Goal: Task Accomplishment & Management: Manage account settings

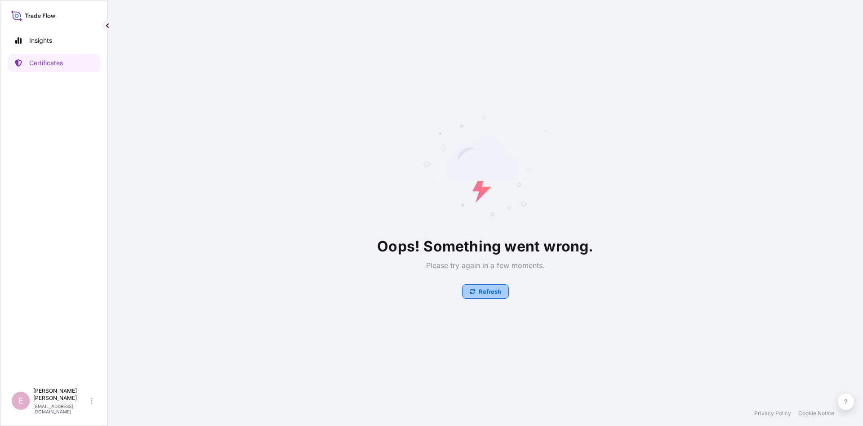
click at [495, 290] on p "Refresh" at bounding box center [490, 291] width 22 height 9
click at [45, 61] on p "Certificates" at bounding box center [46, 62] width 34 height 9
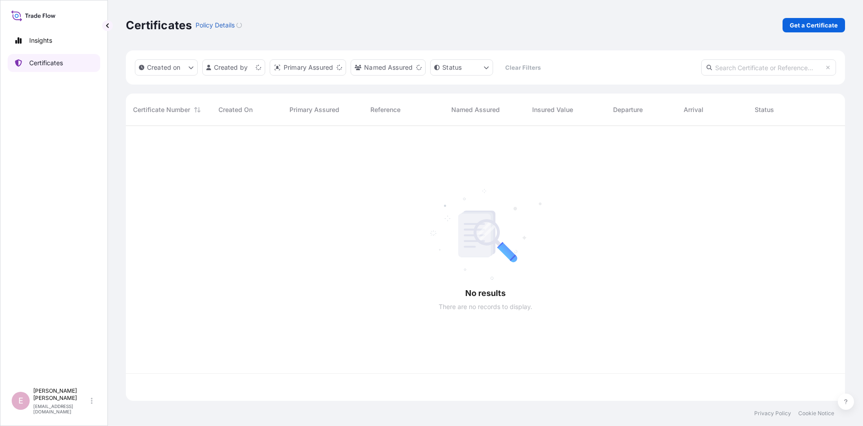
scroll to position [280, 719]
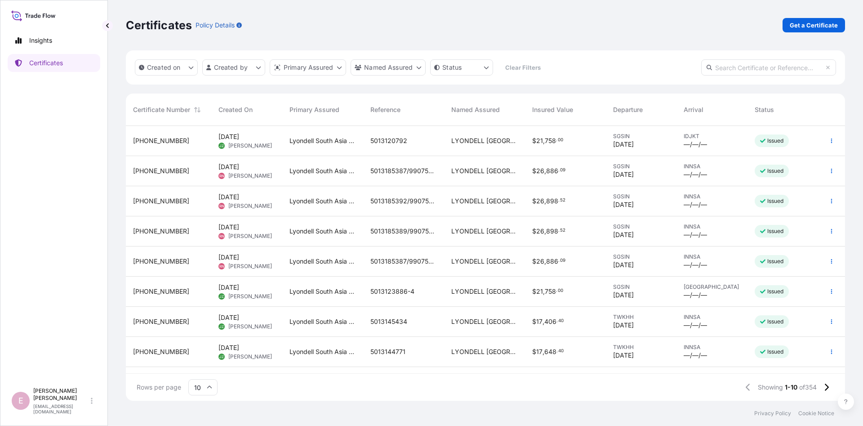
click at [748, 71] on input "text" at bounding box center [768, 67] width 135 height 16
paste input "5013144775"
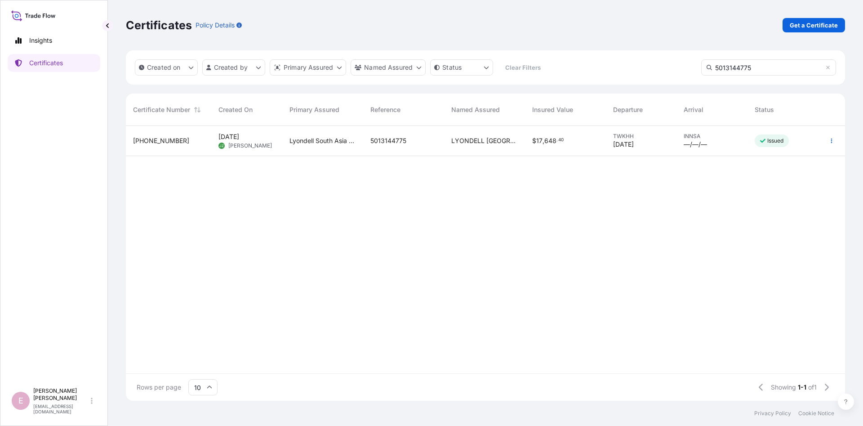
type input "5013144775"
click at [242, 145] on span "June Zheng" at bounding box center [250, 145] width 44 height 7
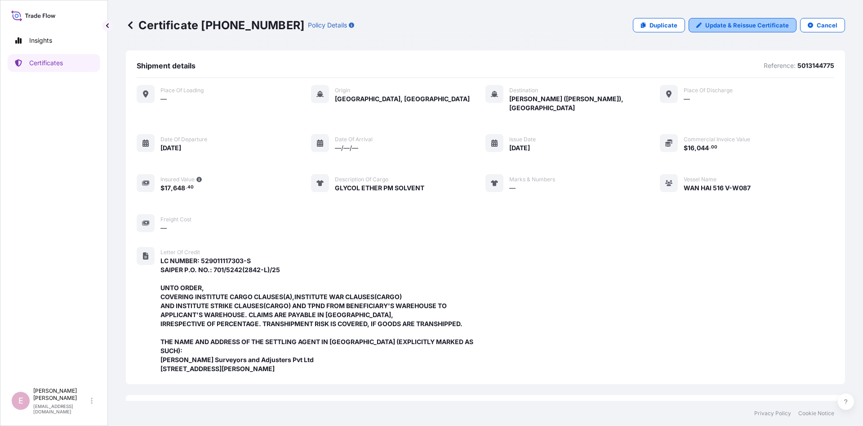
click at [746, 25] on p "Update & Reissue Certificate" at bounding box center [747, 25] width 84 height 9
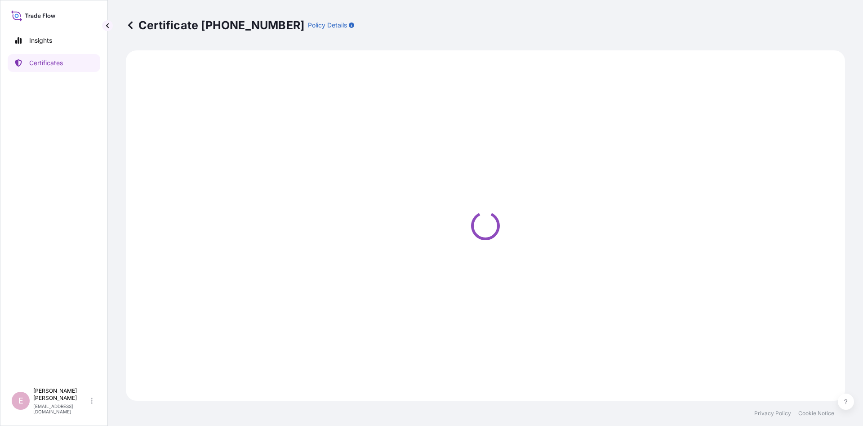
select select "Sea"
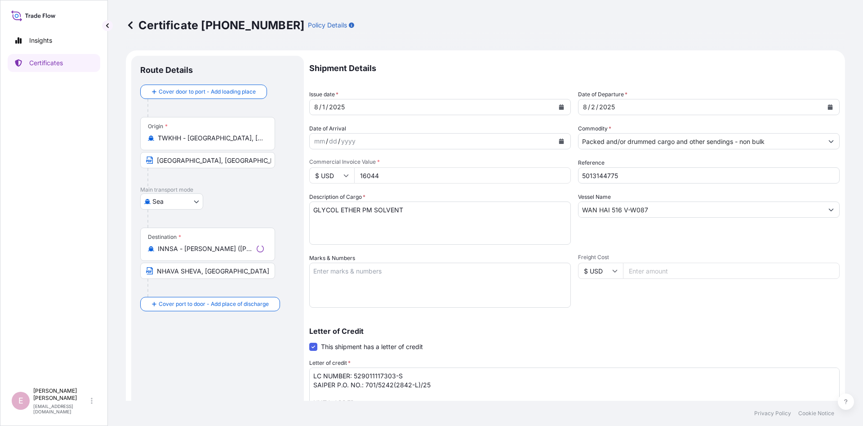
select select "32022"
click at [562, 106] on icon "Calendar" at bounding box center [561, 106] width 5 height 5
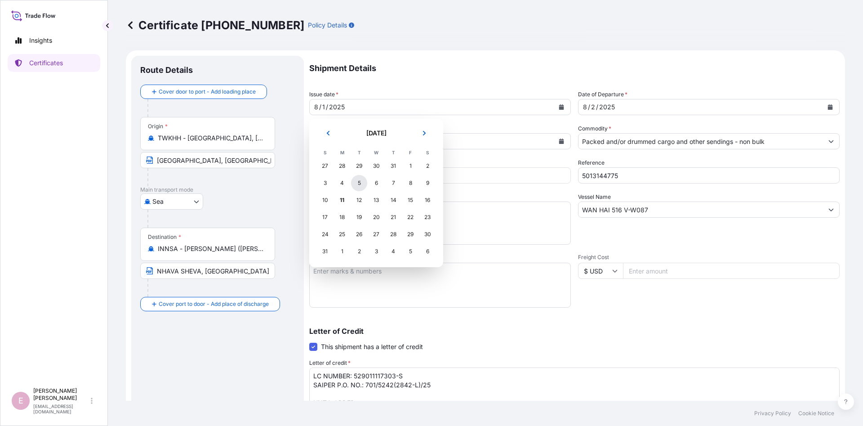
click at [362, 187] on div "5" at bounding box center [359, 183] width 16 height 16
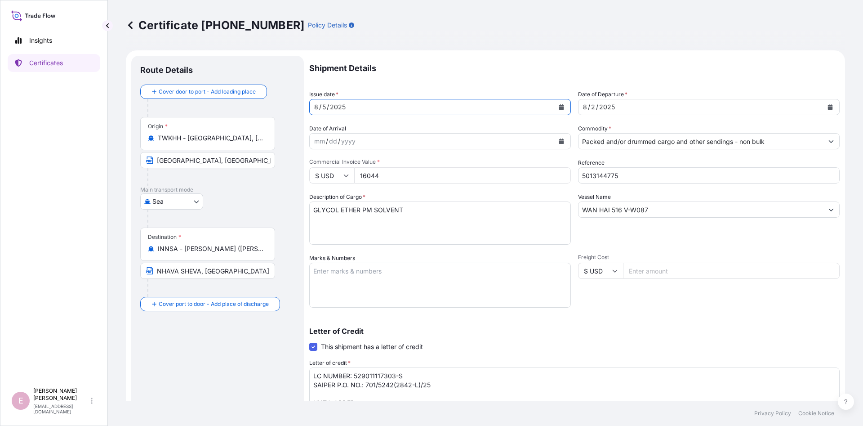
click at [829, 109] on icon "Calendar" at bounding box center [830, 106] width 5 height 5
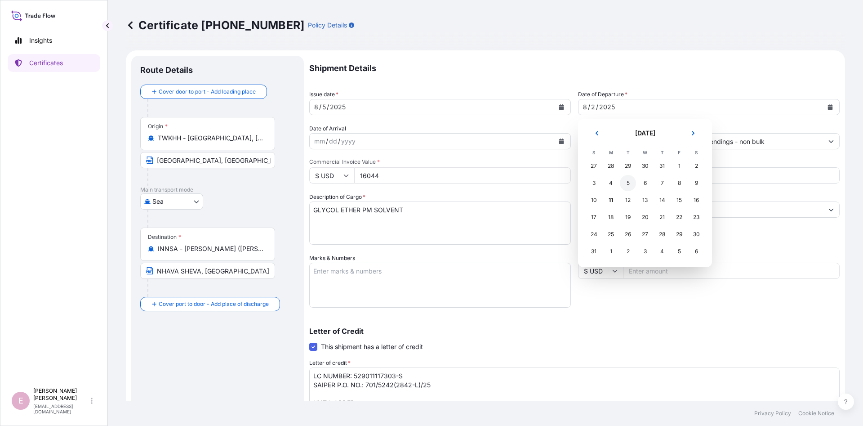
click at [626, 185] on div "5" at bounding box center [628, 183] width 16 height 16
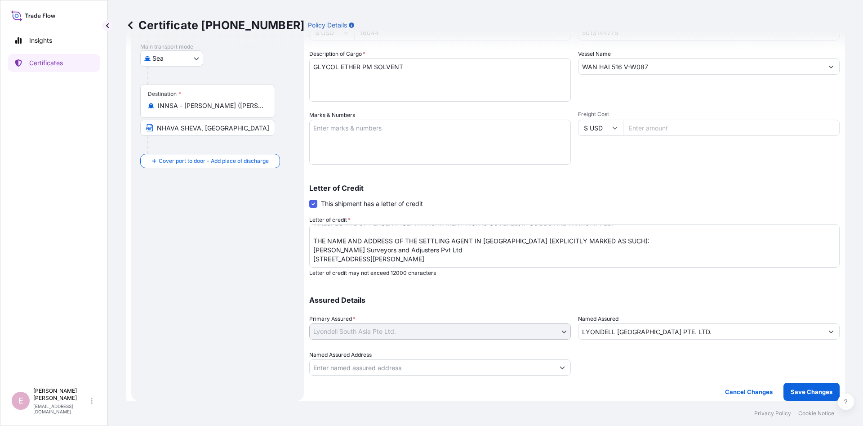
scroll to position [53, 0]
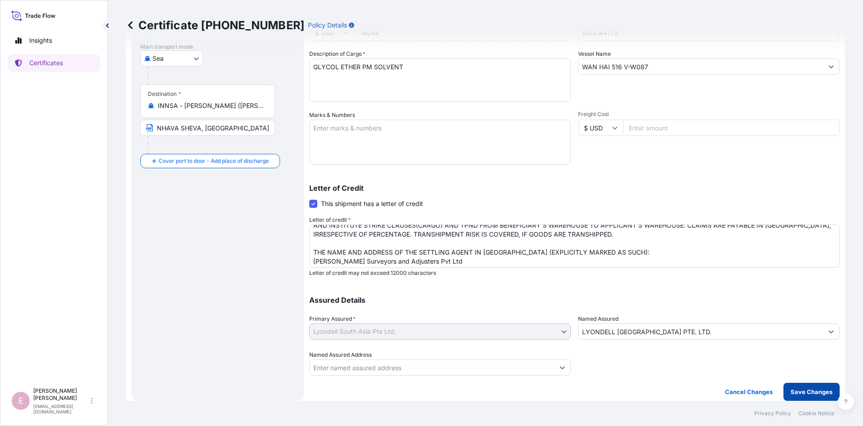
click at [816, 390] on p "Save Changes" at bounding box center [812, 391] width 42 height 9
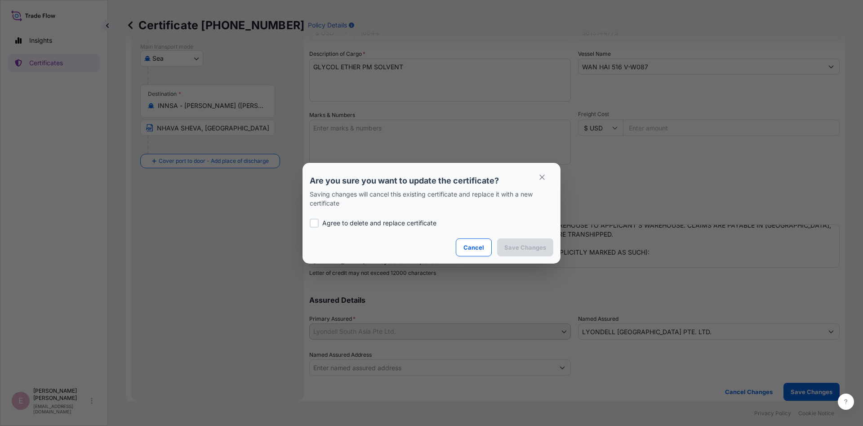
click at [385, 222] on p "Agree to delete and replace certificate" at bounding box center [379, 222] width 114 height 9
checkbox input "true"
click at [523, 251] on p "Save Changes" at bounding box center [525, 247] width 42 height 9
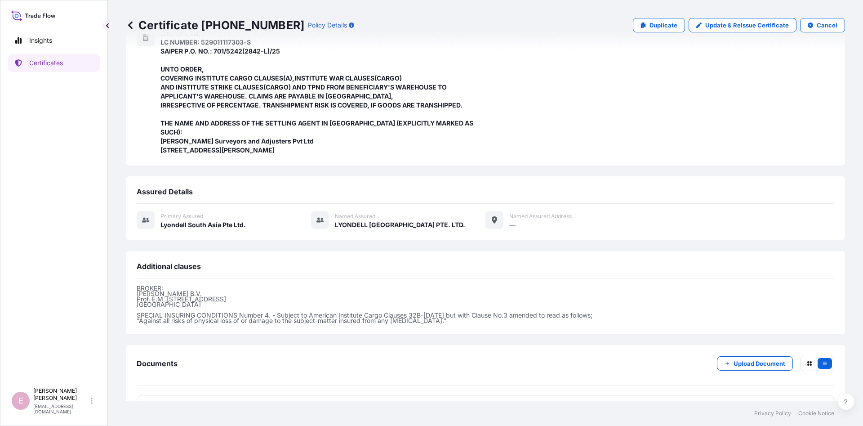
scroll to position [245, 0]
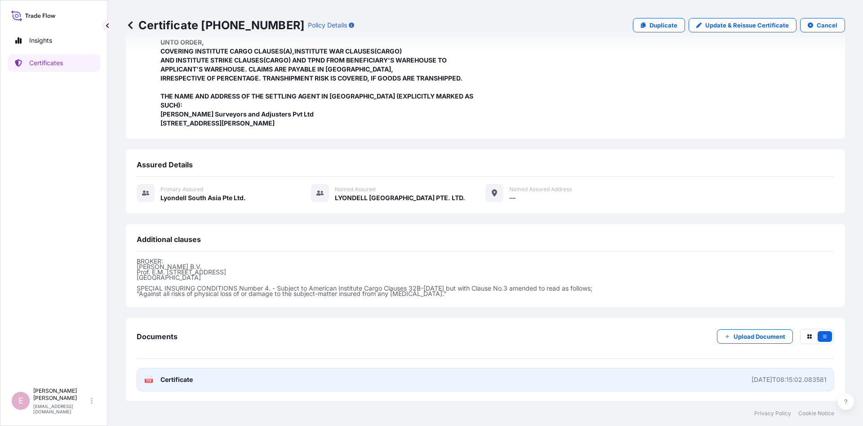
click at [159, 379] on div "PDF Certificate" at bounding box center [168, 379] width 49 height 9
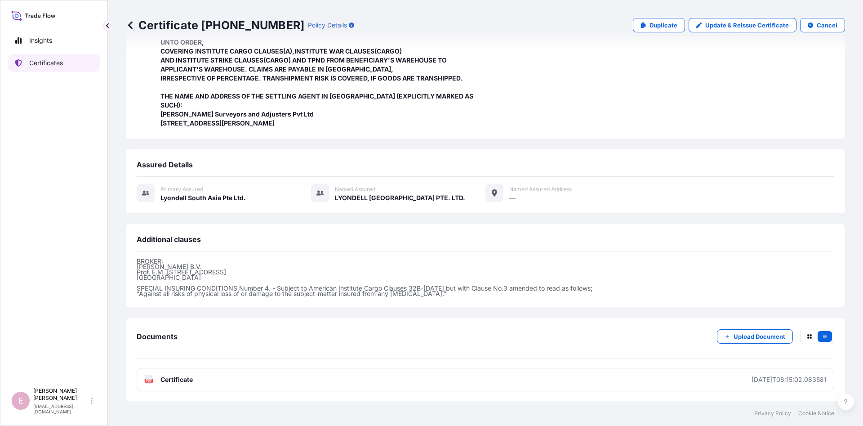
click at [68, 67] on link "Certificates" at bounding box center [54, 63] width 93 height 18
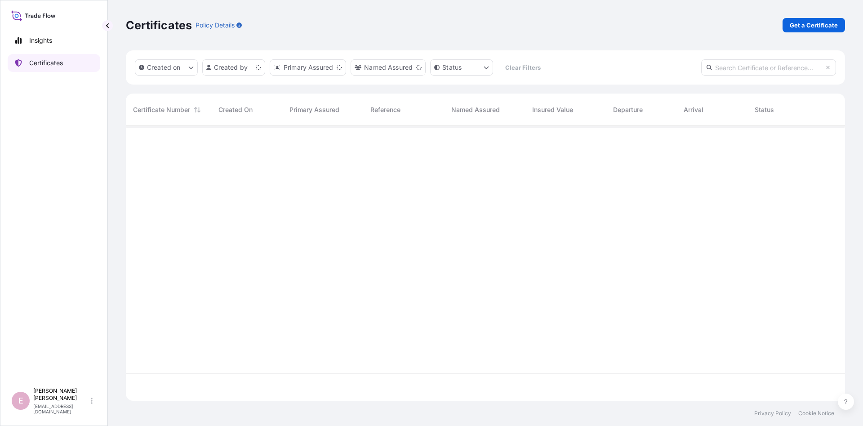
scroll to position [280, 719]
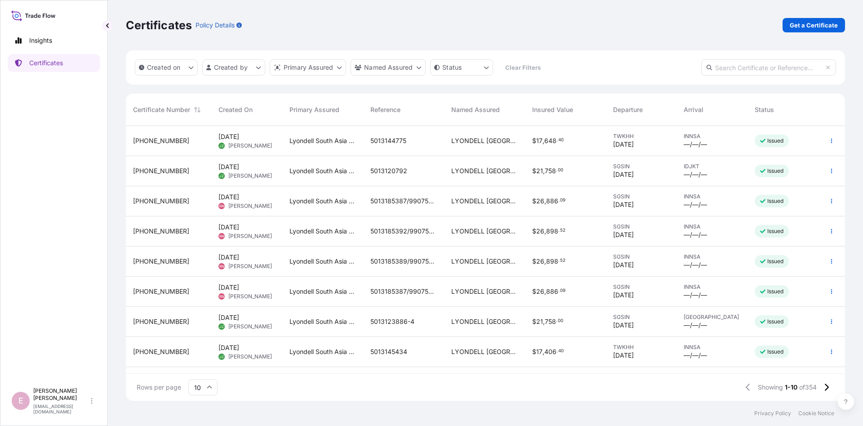
click at [758, 71] on input "text" at bounding box center [768, 67] width 135 height 16
paste input "5013144768"
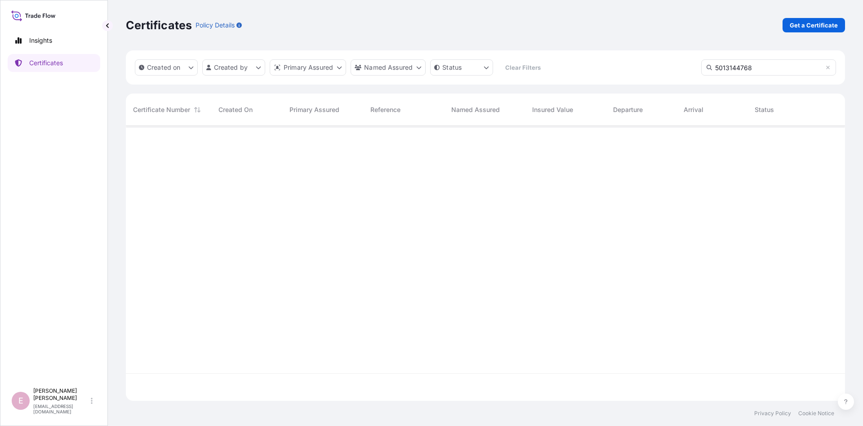
type input "5013144768"
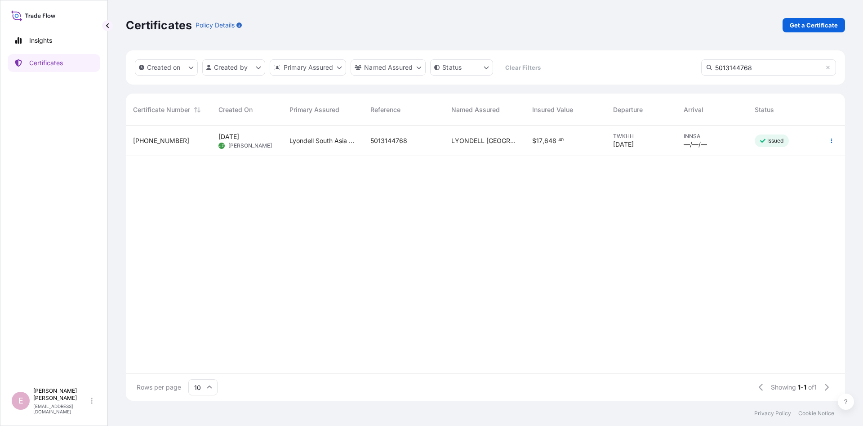
click at [244, 145] on span "June Zheng" at bounding box center [250, 145] width 44 height 7
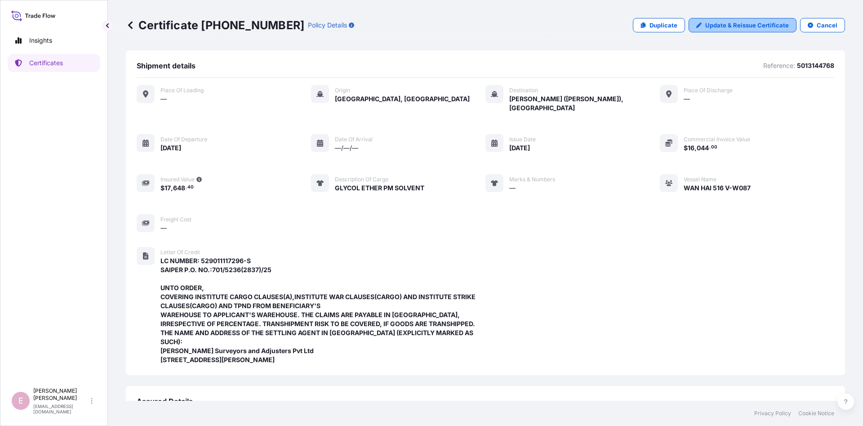
click at [733, 18] on link "Update & Reissue Certificate" at bounding box center [743, 25] width 108 height 14
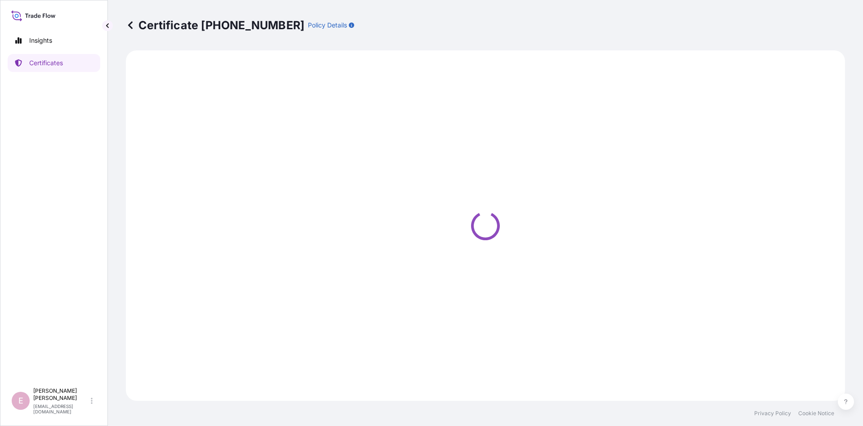
select select "Sea"
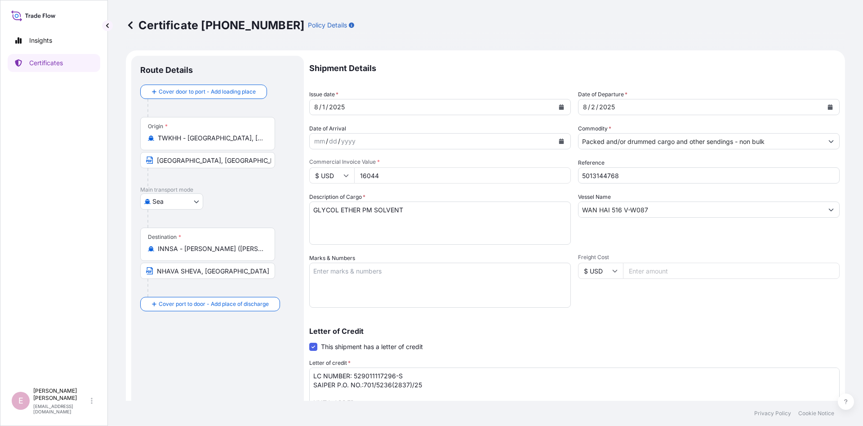
select select "32022"
click at [355, 105] on div "8 / 1 / 2025" at bounding box center [432, 107] width 245 height 16
click at [563, 103] on button "Calendar" at bounding box center [561, 107] width 14 height 14
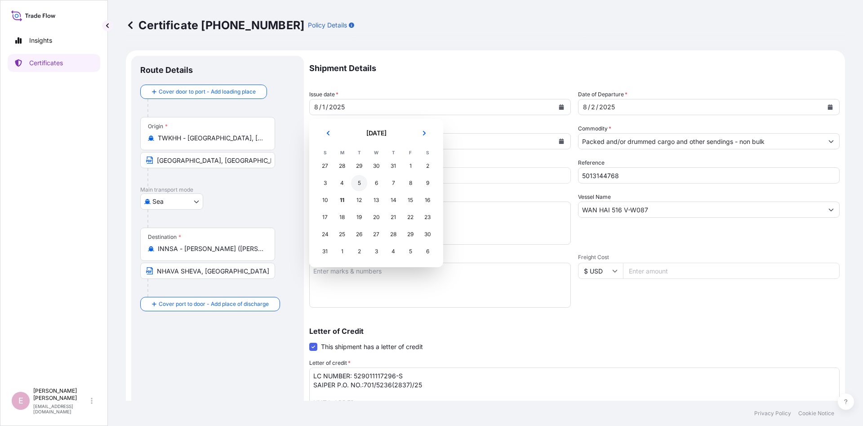
click at [358, 183] on div "5" at bounding box center [359, 183] width 16 height 16
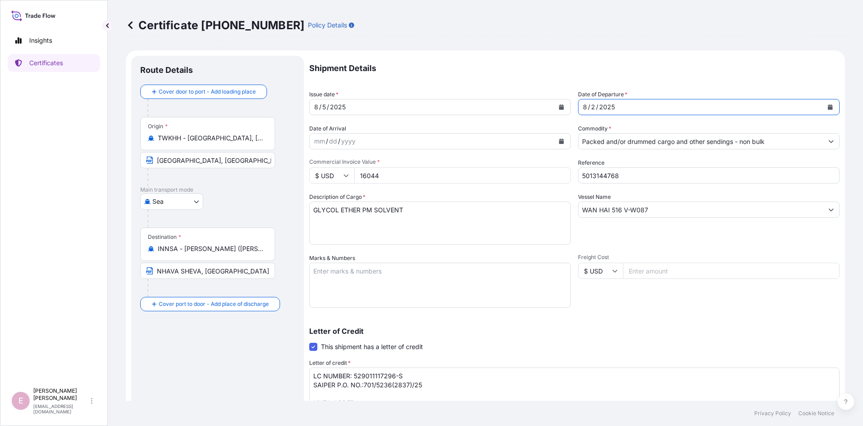
click at [644, 107] on div "8 / 2 / 2025" at bounding box center [701, 107] width 245 height 16
click at [833, 108] on button "Calendar" at bounding box center [830, 107] width 14 height 14
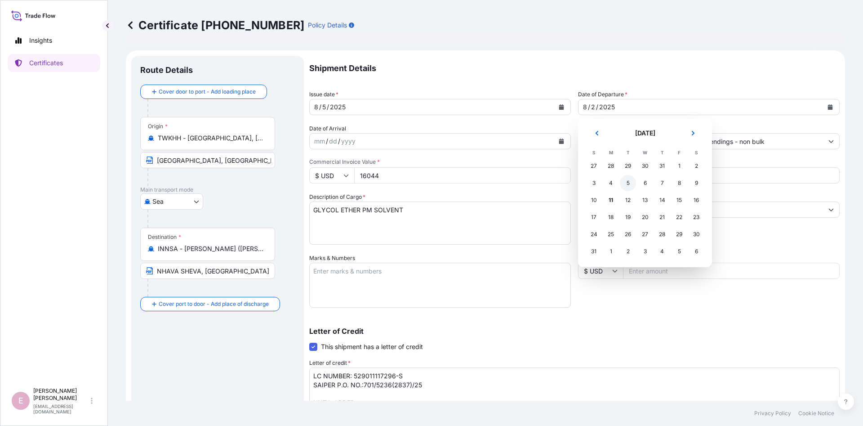
click at [628, 184] on div "5" at bounding box center [628, 183] width 16 height 16
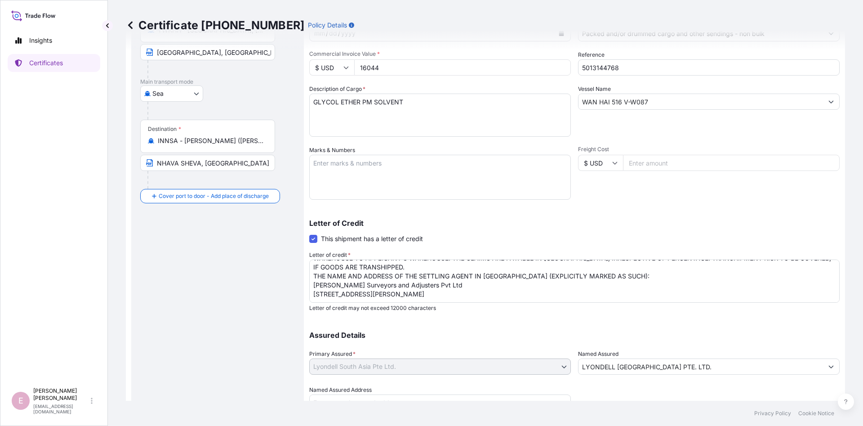
scroll to position [143, 0]
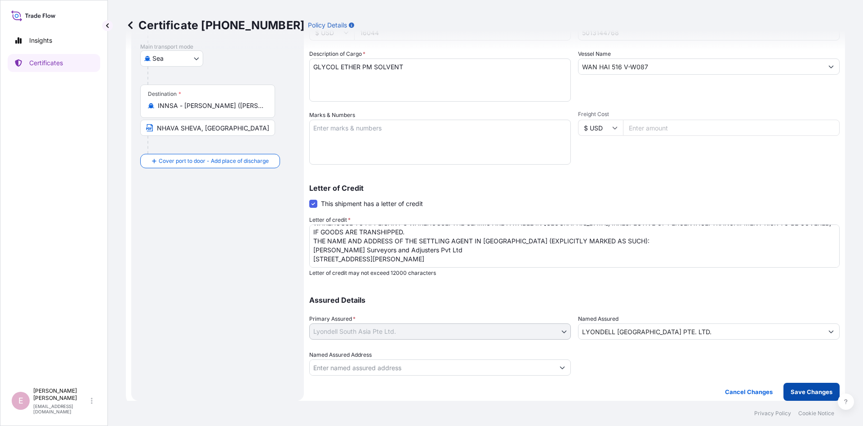
click at [807, 393] on p "Save Changes" at bounding box center [812, 391] width 42 height 9
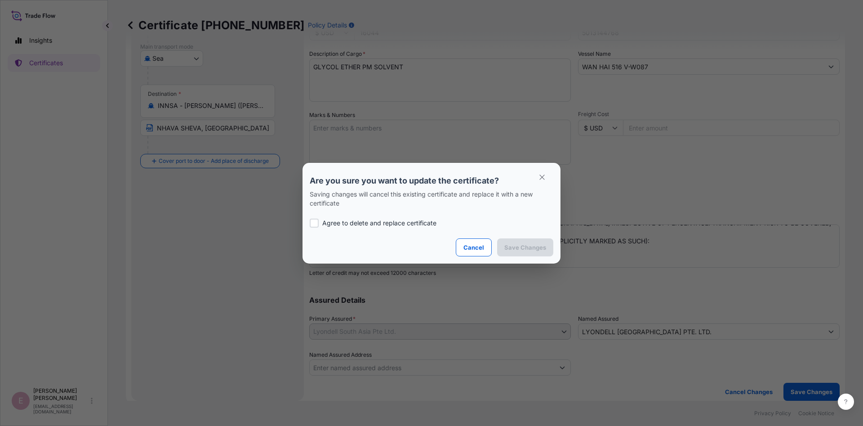
click at [399, 224] on p "Agree to delete and replace certificate" at bounding box center [379, 222] width 114 height 9
checkbox input "true"
click at [531, 250] on p "Save Changes" at bounding box center [525, 247] width 42 height 9
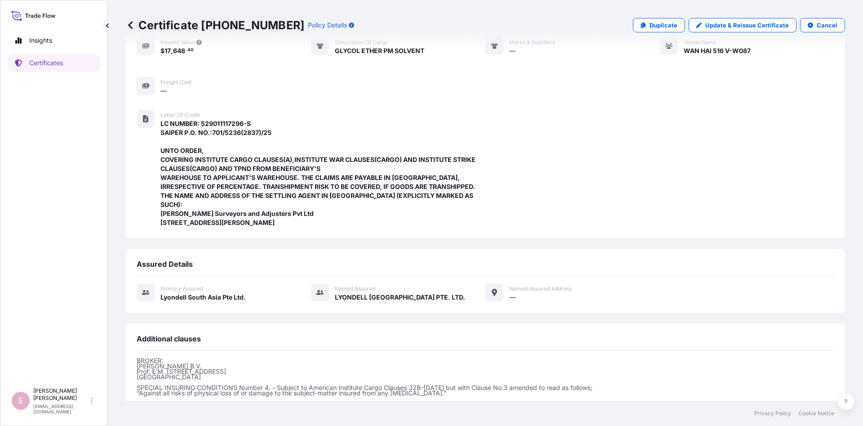
scroll to position [236, 0]
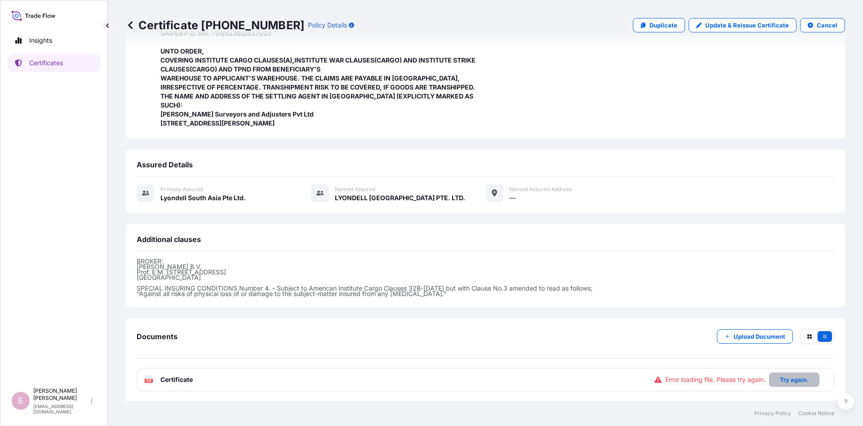
click at [794, 377] on p "Try again." at bounding box center [794, 379] width 29 height 9
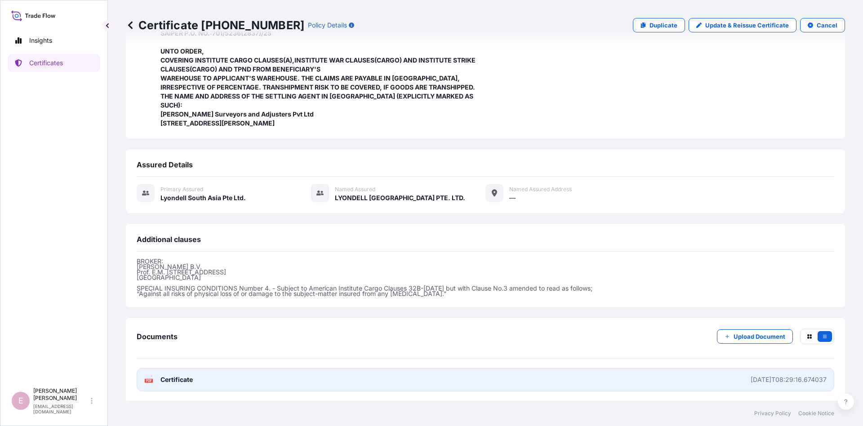
click at [183, 379] on span "Certificate" at bounding box center [176, 379] width 32 height 9
